Goal: Find specific page/section: Find specific page/section

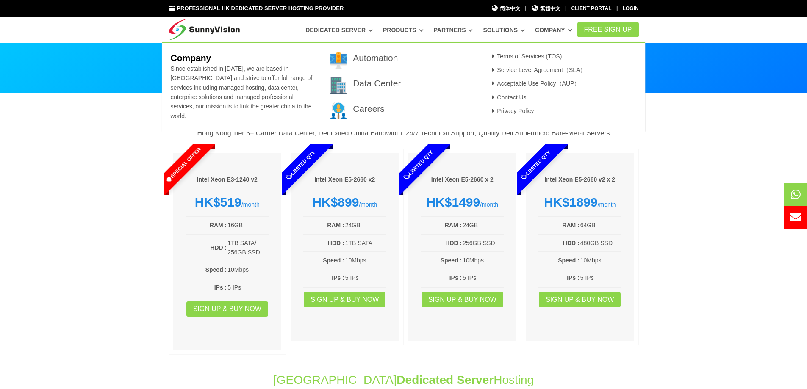
click at [353, 109] on link "Careers" at bounding box center [369, 109] width 32 height 10
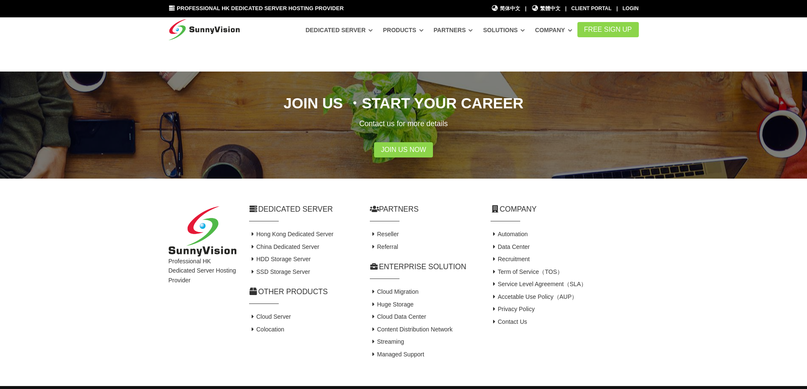
scroll to position [199, 0]
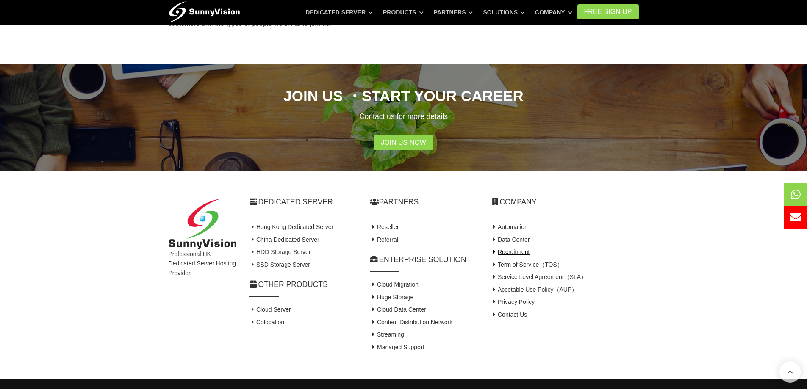
click at [506, 249] on link "Recruitment" at bounding box center [510, 252] width 39 height 7
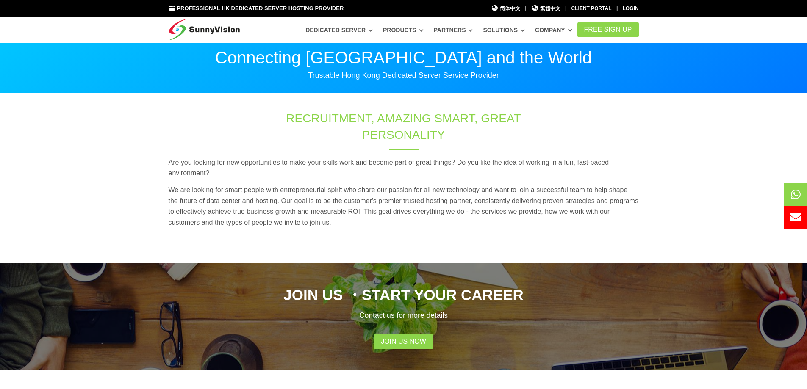
scroll to position [199, 0]
